Goal: Information Seeking & Learning: Check status

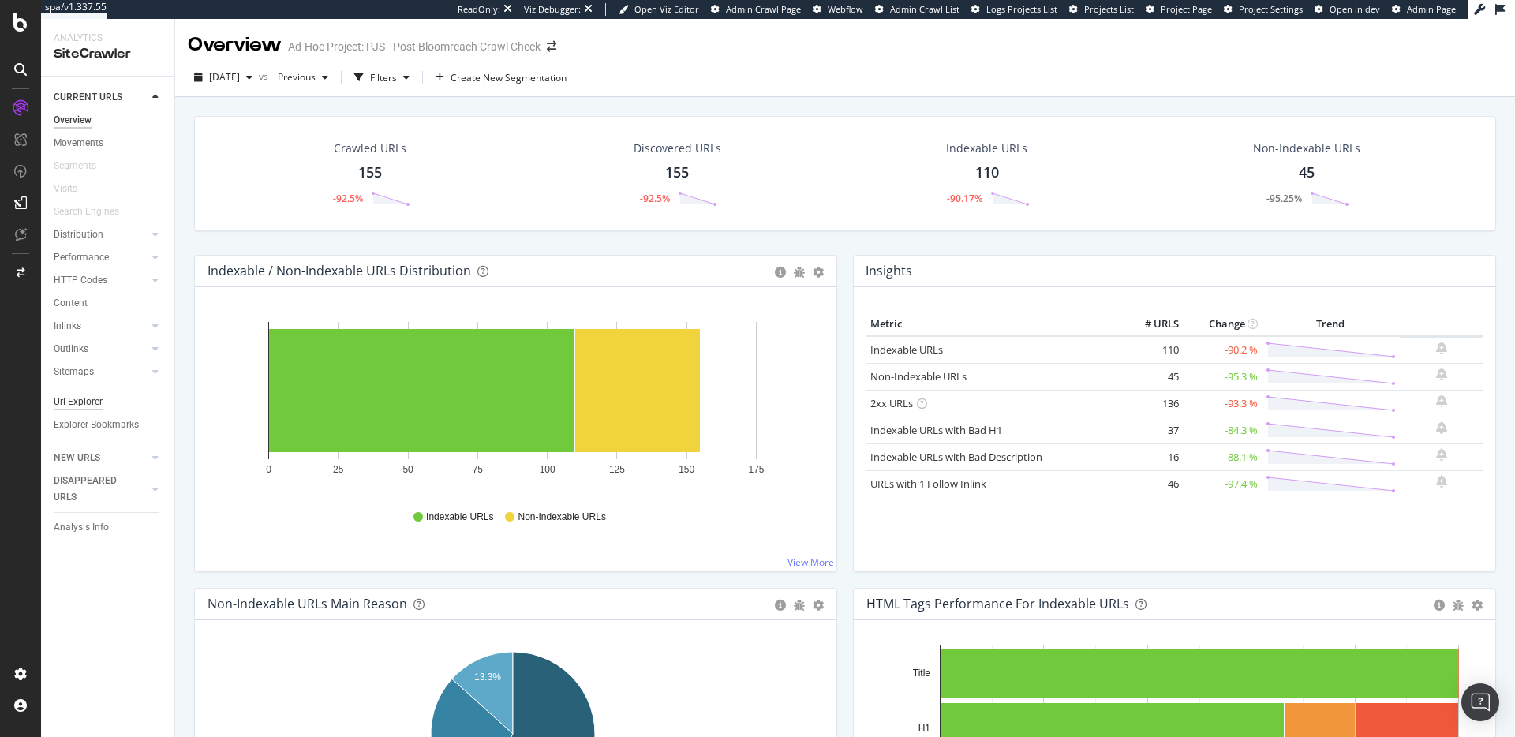
click at [73, 402] on div "Url Explorer" at bounding box center [78, 402] width 49 height 17
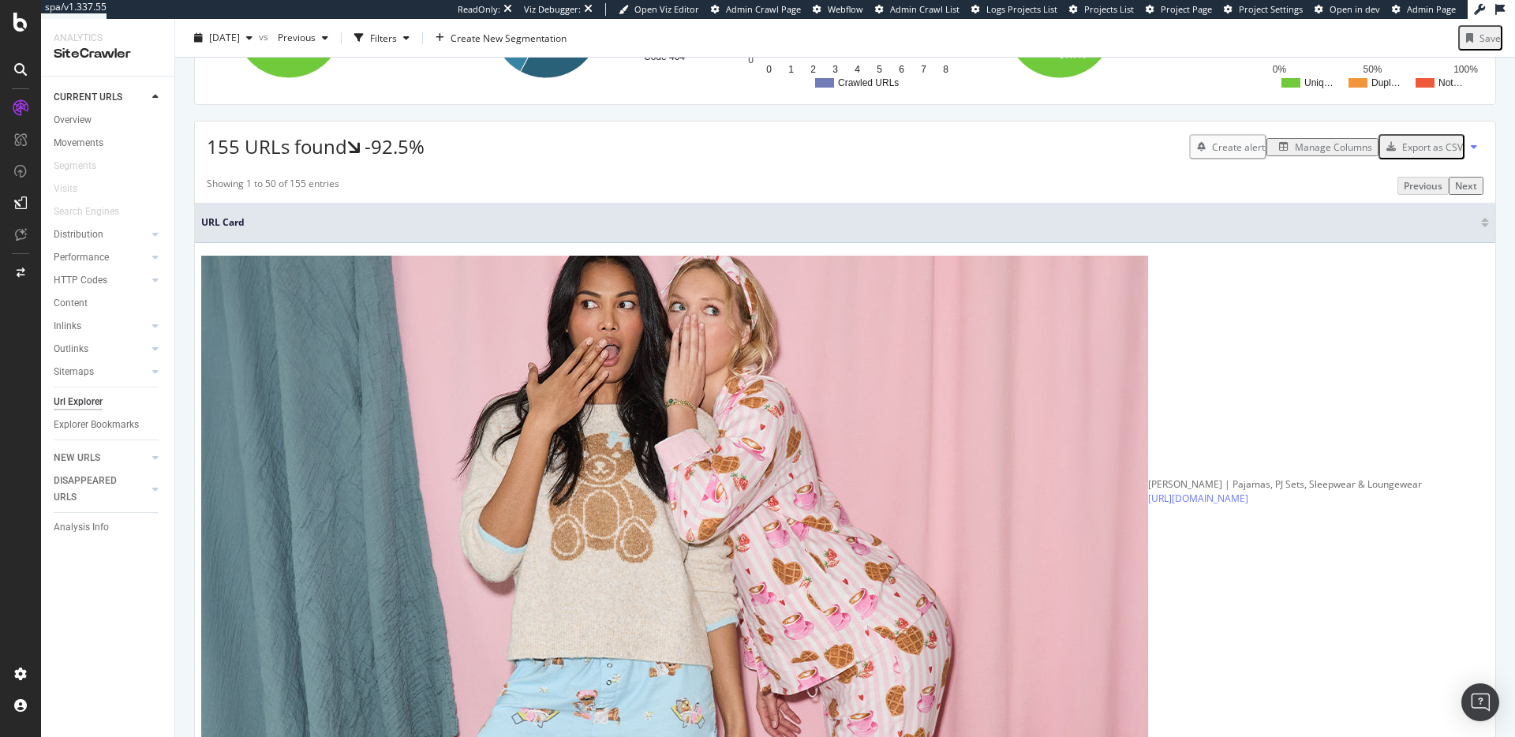
scroll to position [102, 0]
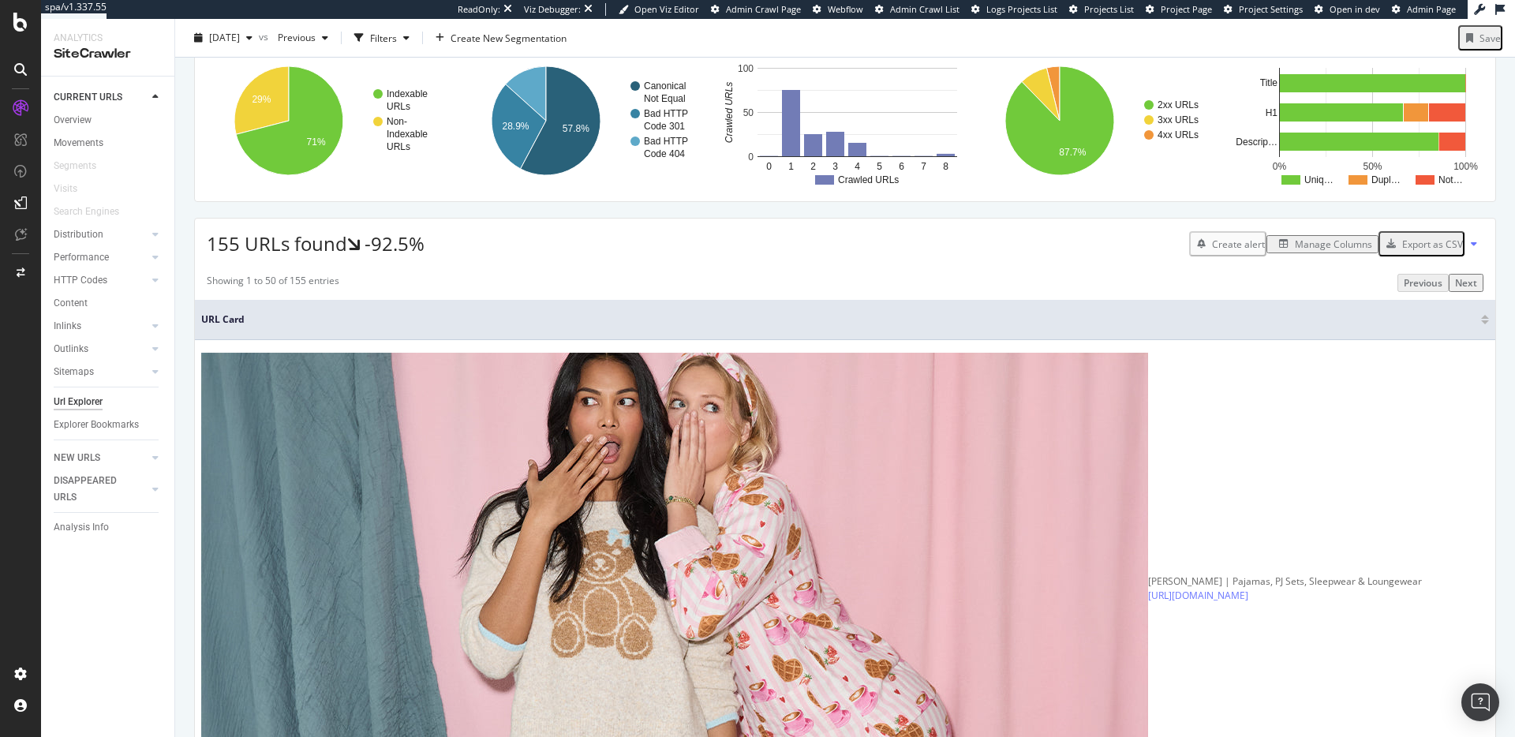
click at [398, 327] on span "URL Card" at bounding box center [839, 319] width 1276 height 14
click at [381, 340] on th "URL Card" at bounding box center [845, 320] width 1300 height 40
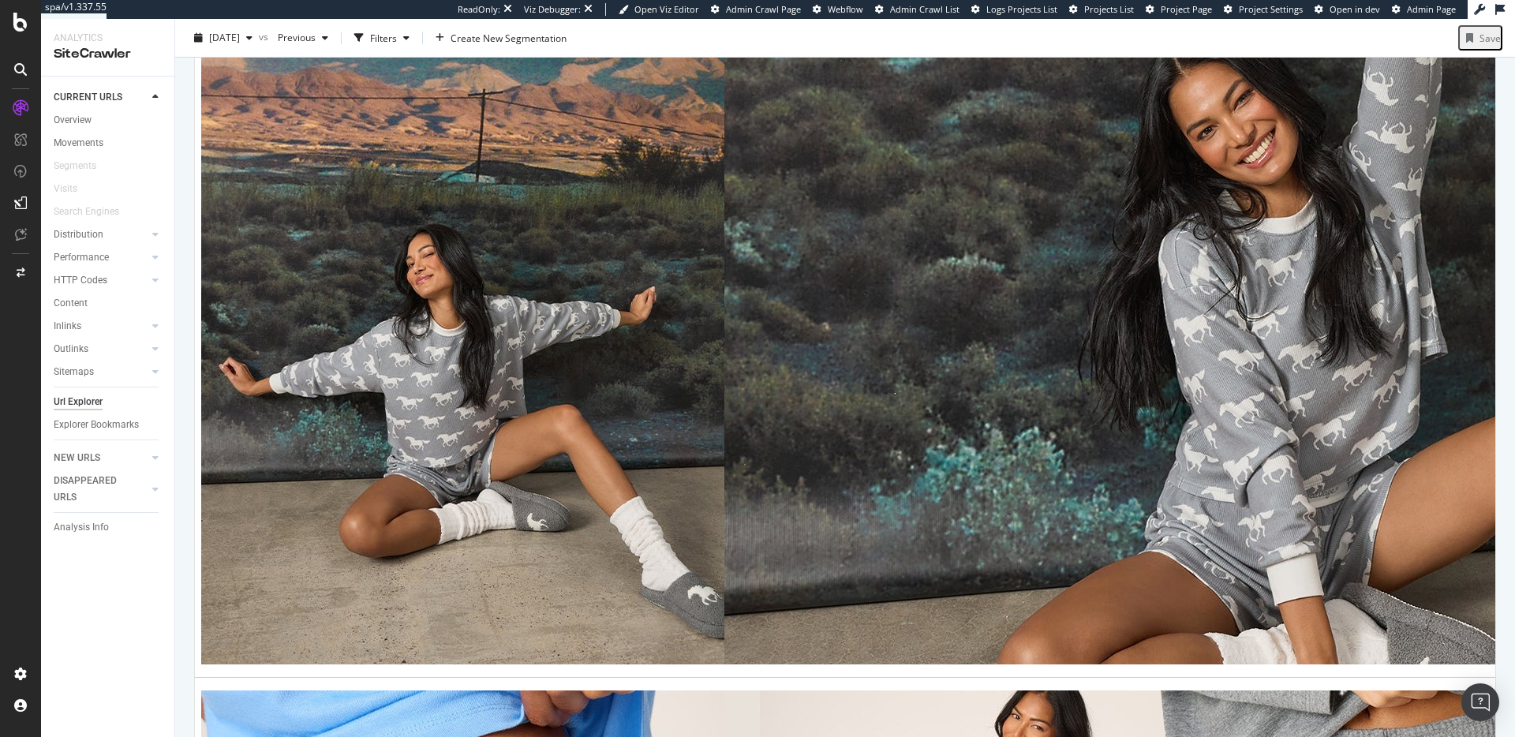
scroll to position [3089, 0]
